Goal: Task Accomplishment & Management: Manage account settings

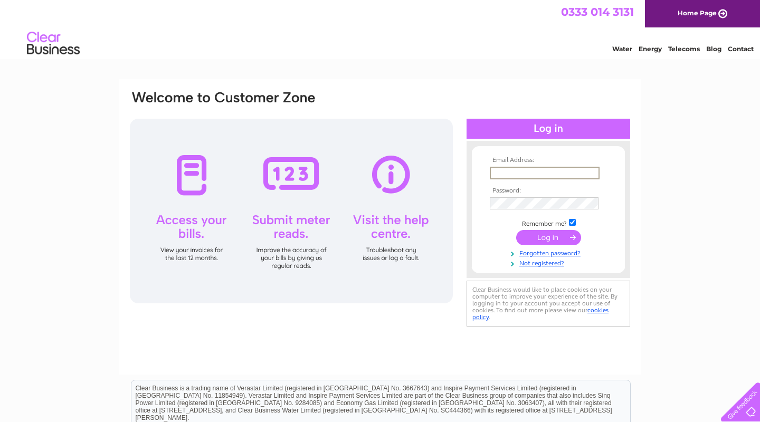
type input "pro-grip@btconnect.com"
click at [548, 236] on input "submit" at bounding box center [548, 237] width 65 height 15
click at [559, 240] on input "submit" at bounding box center [548, 237] width 65 height 15
click at [562, 237] on input "submit" at bounding box center [548, 237] width 65 height 15
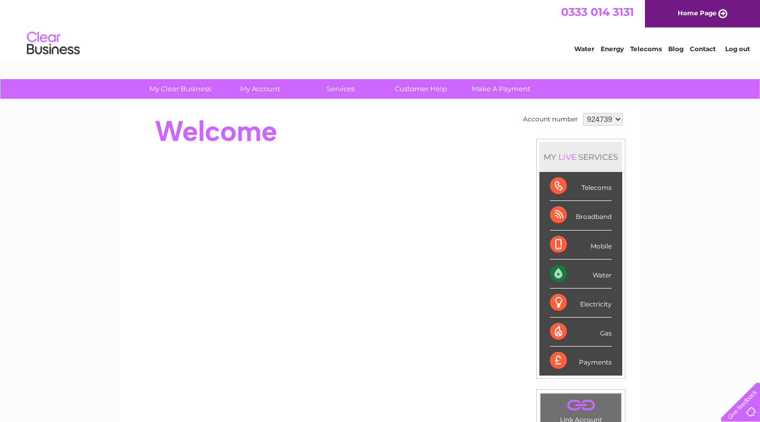
scroll to position [3, 0]
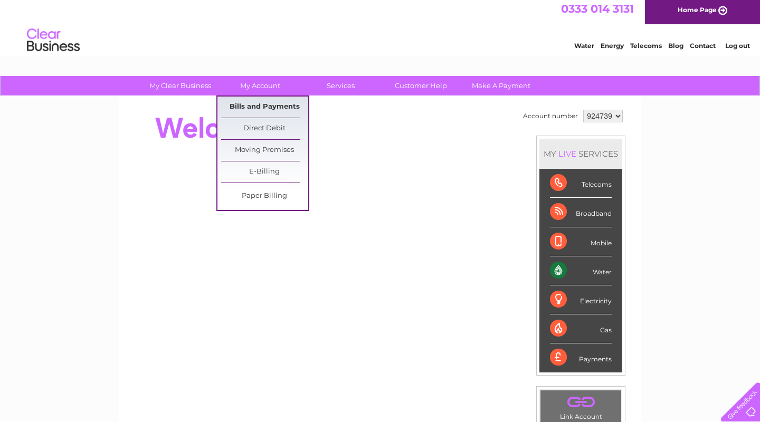
click at [276, 105] on link "Bills and Payments" at bounding box center [264, 107] width 87 height 21
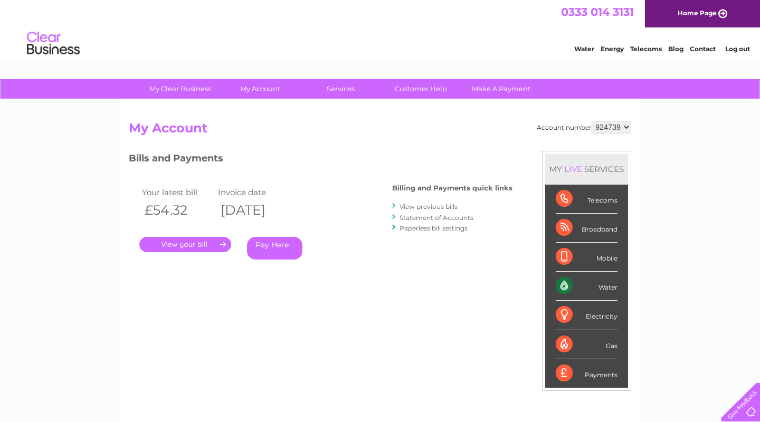
click at [207, 243] on link "." at bounding box center [185, 244] width 92 height 15
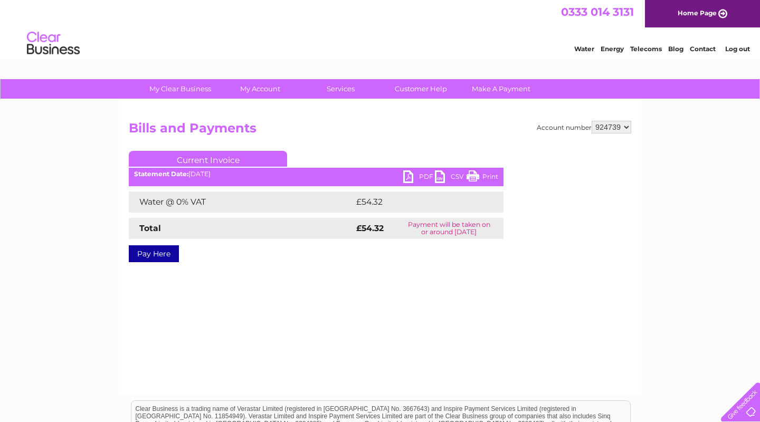
click at [414, 175] on link "PDF" at bounding box center [419, 177] width 32 height 15
